Goal: Task Accomplishment & Management: Manage account settings

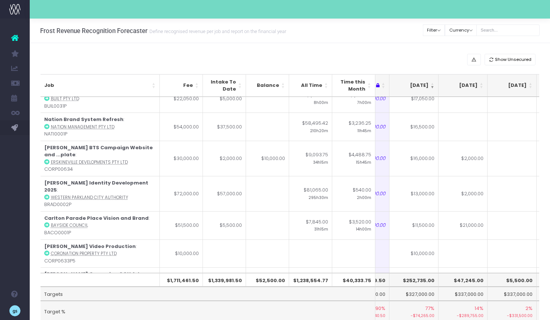
scroll to position [0, 133]
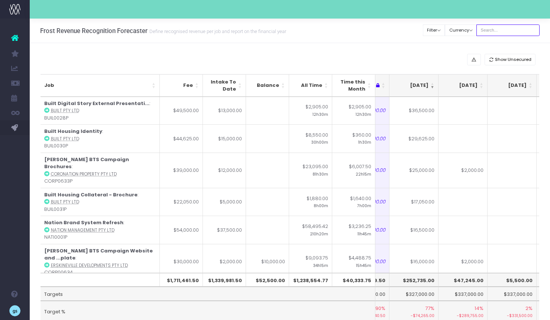
click at [508, 32] on input "text" at bounding box center [507, 31] width 63 height 12
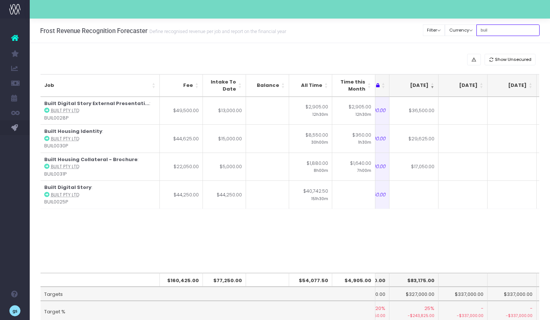
type input "built"
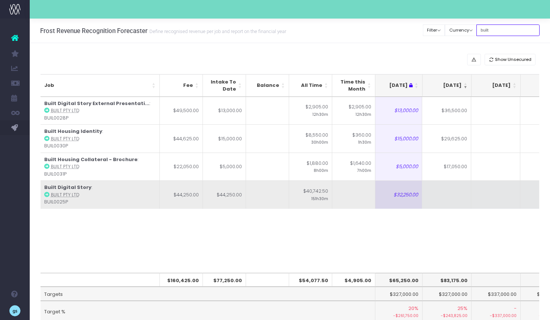
scroll to position [0, 0]
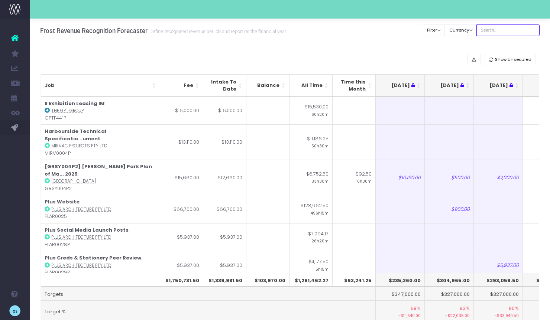
click at [507, 27] on input "text" at bounding box center [507, 31] width 63 height 12
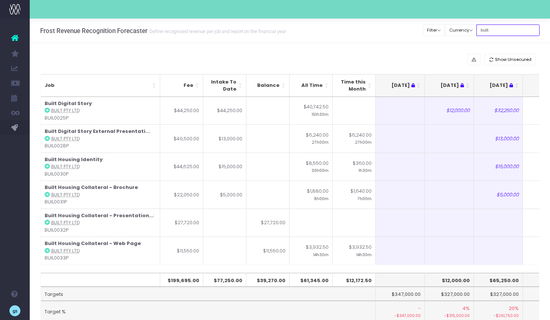
type input "built"
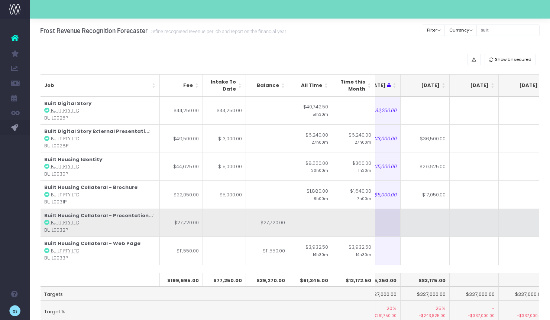
click at [476, 222] on td at bounding box center [473, 223] width 49 height 28
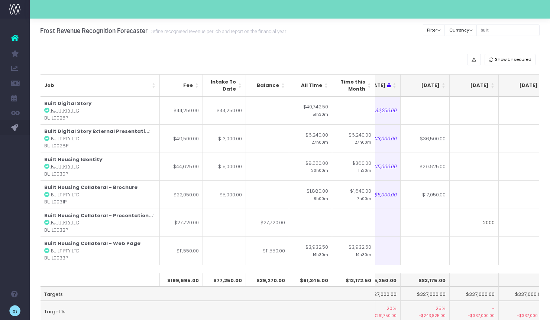
type input "2000"
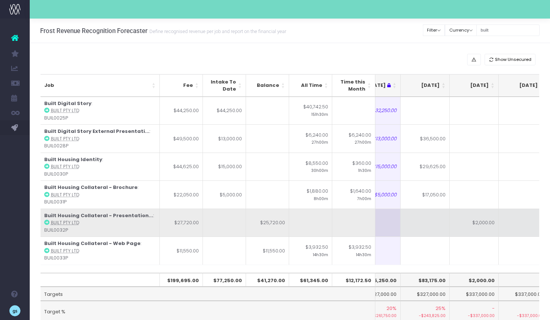
click at [442, 224] on td at bounding box center [424, 223] width 49 height 28
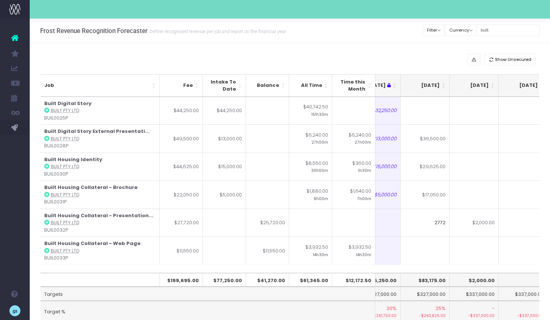
type input "27720"
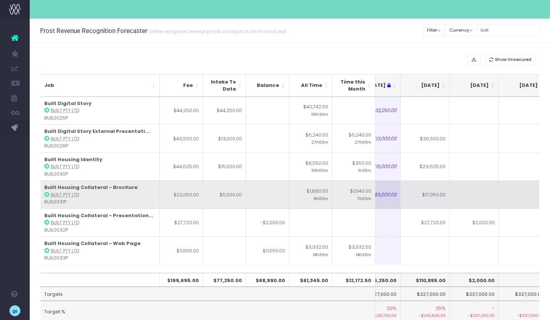
drag, startPoint x: 473, startPoint y: 166, endPoint x: 431, endPoint y: 207, distance: 59.1
click at [473, 166] on td at bounding box center [473, 167] width 49 height 28
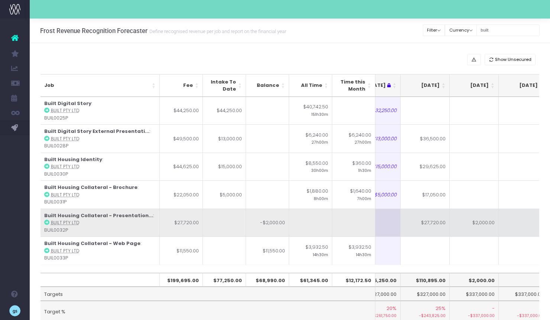
click at [428, 222] on td "$27,720.00" at bounding box center [424, 223] width 49 height 28
type input "$27,720.00"
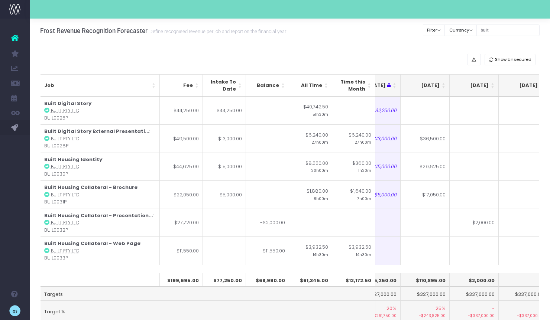
click at [444, 252] on td at bounding box center [424, 251] width 49 height 28
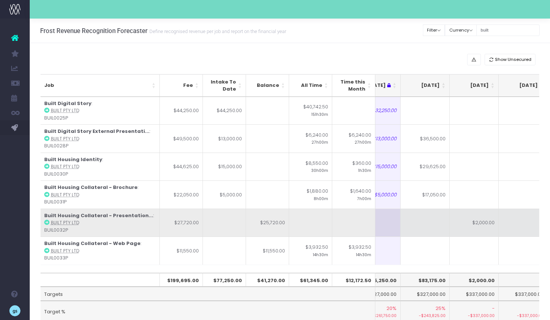
click at [430, 225] on td at bounding box center [424, 223] width 49 height 28
type input "25720"
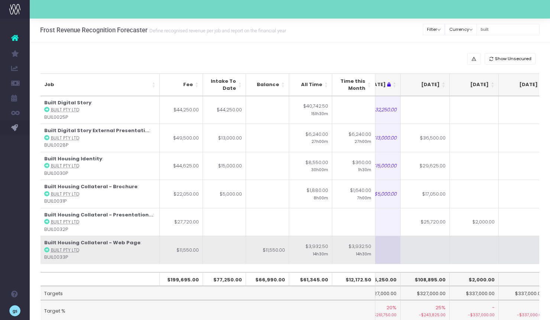
click at [424, 249] on td at bounding box center [424, 250] width 49 height 28
type input "11550"
click at [472, 257] on td at bounding box center [473, 250] width 49 height 28
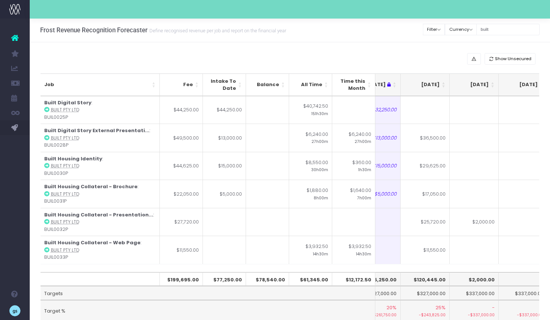
click at [428, 257] on td "$11,550.00" at bounding box center [424, 250] width 49 height 28
type input "1000"
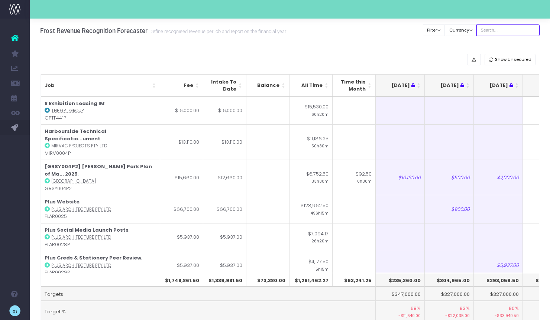
click at [502, 30] on input "text" at bounding box center [507, 31] width 63 height 12
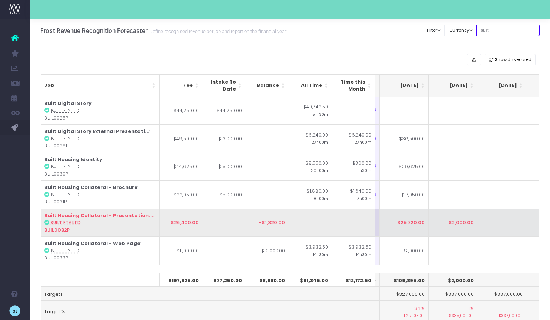
type input "built"
click at [407, 224] on td "$25,720.00" at bounding box center [404, 223] width 49 height 28
type input "$25,720.00"
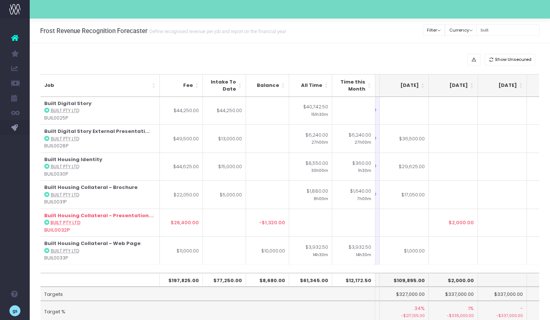
drag, startPoint x: 454, startPoint y: 242, endPoint x: 446, endPoint y: 241, distance: 7.8
click at [453, 242] on td at bounding box center [453, 251] width 49 height 28
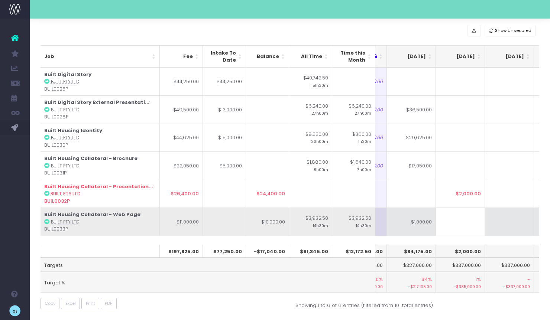
scroll to position [30, 0]
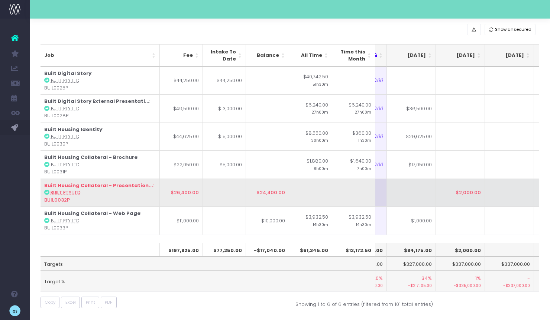
click at [409, 194] on td at bounding box center [411, 193] width 49 height 28
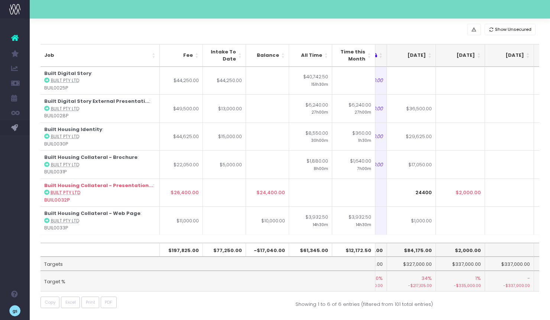
type input "24400"
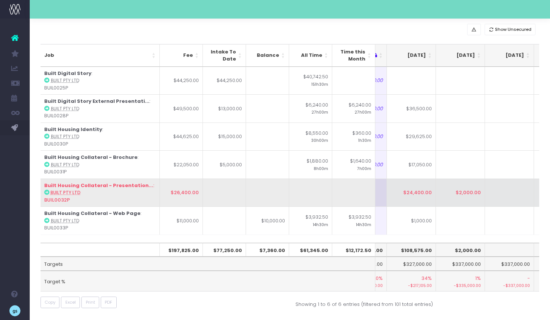
drag, startPoint x: 504, startPoint y: 198, endPoint x: 482, endPoint y: 199, distance: 21.5
click at [504, 198] on td at bounding box center [509, 193] width 49 height 28
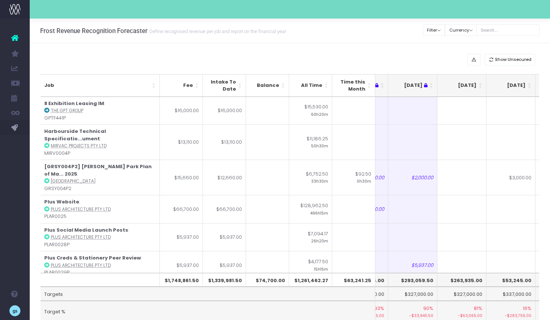
click at [481, 83] on th "[DATE]" at bounding box center [461, 85] width 49 height 23
click at [480, 83] on th "[DATE]" at bounding box center [461, 85] width 49 height 23
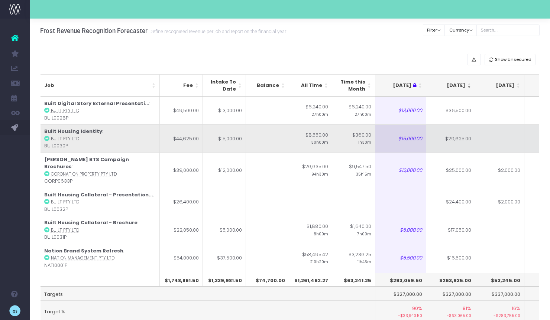
scroll to position [0, 104]
